Goal: Transaction & Acquisition: Purchase product/service

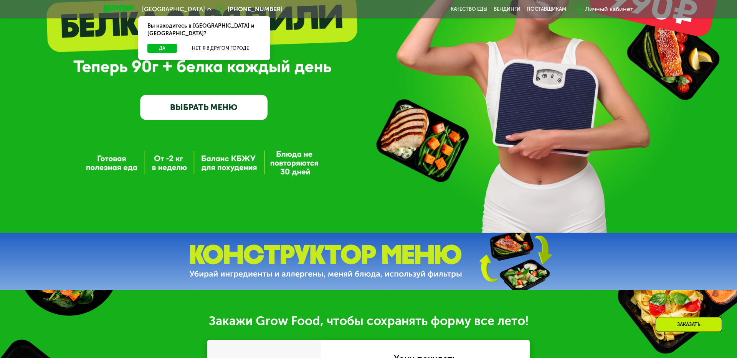
scroll to position [116, 0]
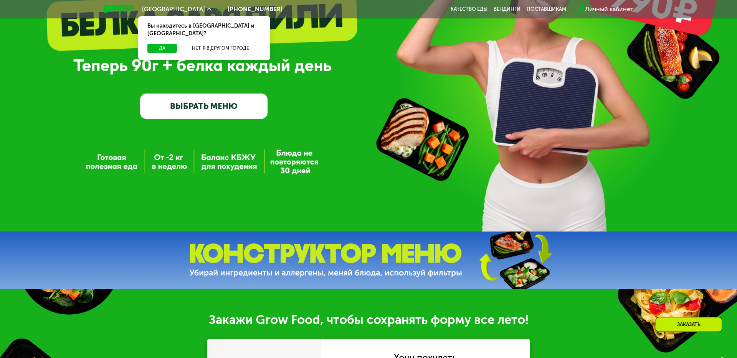
click at [216, 107] on link "ВЫБРАТЬ МЕНЮ" at bounding box center [203, 107] width 127 height 26
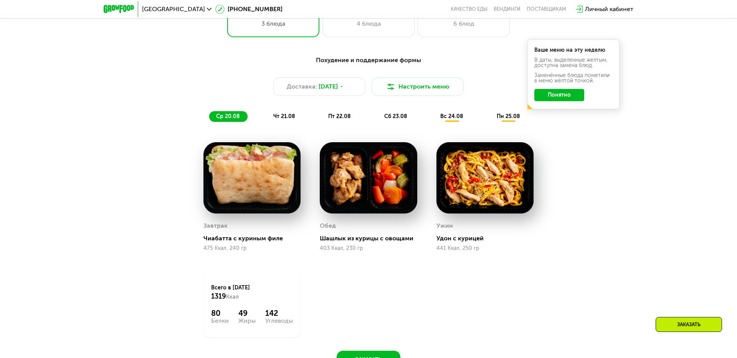
scroll to position [460, 0]
click at [253, 190] on img at bounding box center [251, 178] width 97 height 72
click at [250, 229] on div "Завтрак" at bounding box center [251, 226] width 97 height 12
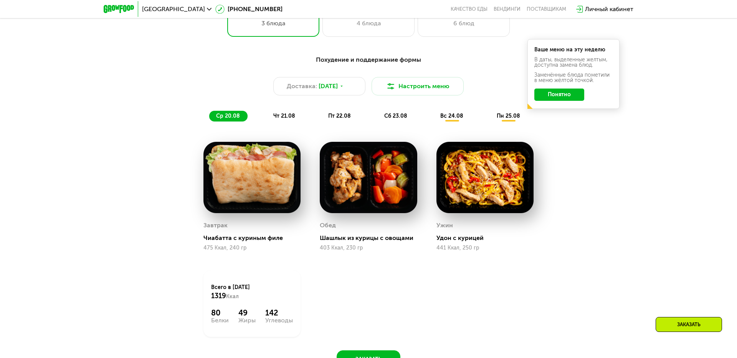
click at [244, 238] on div "Чиабатта с куриным филе" at bounding box center [254, 239] width 103 height 8
click at [244, 253] on div "Завтрак Чиабатта с куриным филе 475 Ккал, 240 гр" at bounding box center [252, 196] width 116 height 129
click at [244, 228] on div "Завтрак" at bounding box center [251, 226] width 97 height 12
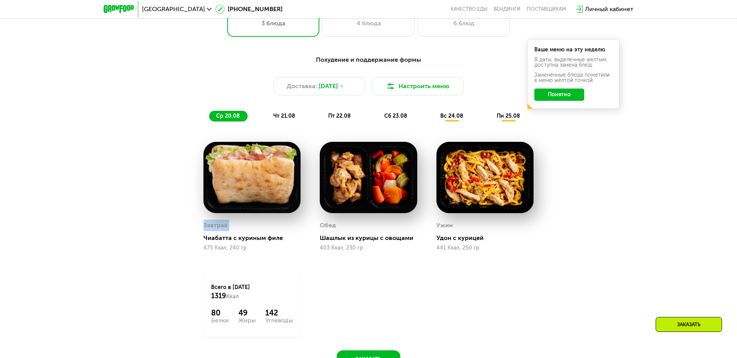
click at [244, 228] on div "Завтрак" at bounding box center [251, 226] width 97 height 12
click at [154, 179] on div "Похудение и поддержание формы Доставка: [DATE] Настроить меню ср 20.08 чт 21.08…" at bounding box center [368, 210] width 473 height 319
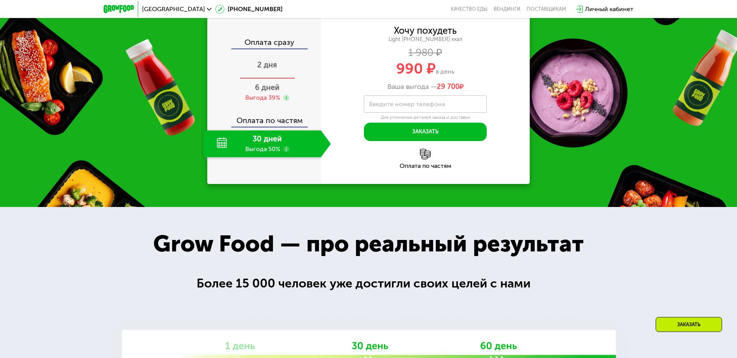
scroll to position [816, 0]
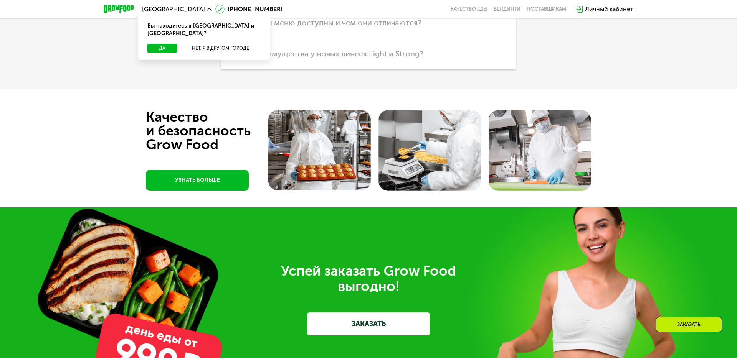
scroll to position [2125, 0]
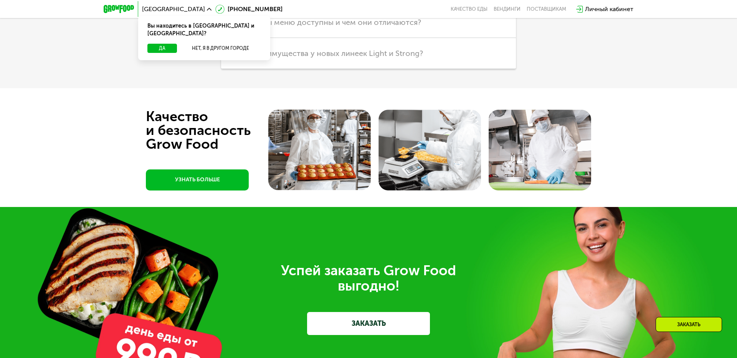
click at [283, 156] on img at bounding box center [319, 150] width 102 height 81
click at [315, 156] on img at bounding box center [319, 150] width 102 height 81
click at [348, 155] on img at bounding box center [319, 150] width 102 height 81
click at [426, 162] on img at bounding box center [429, 150] width 102 height 81
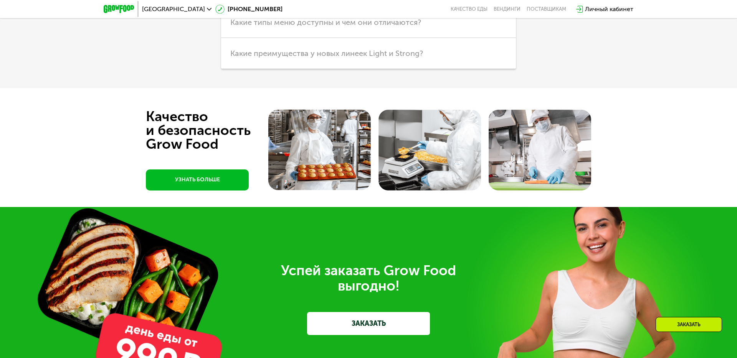
click at [489, 189] on img at bounding box center [540, 150] width 102 height 81
click at [529, 184] on img at bounding box center [540, 150] width 102 height 81
click at [176, 178] on link "УЗНАТЬ БОЛЬШЕ" at bounding box center [197, 180] width 103 height 21
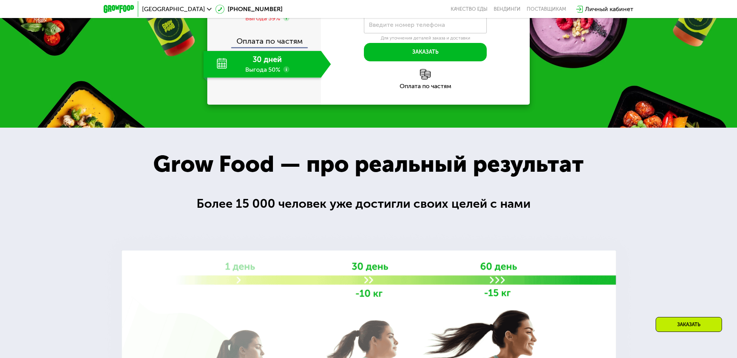
scroll to position [633, 0]
